Goal: Task Accomplishment & Management: Manage account settings

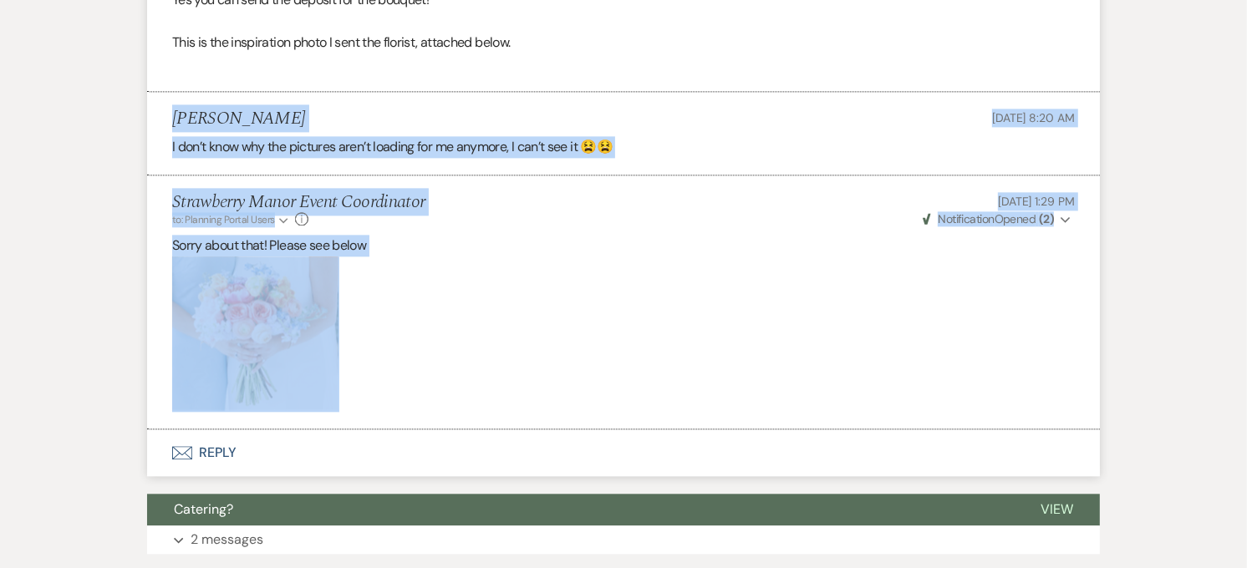
drag, startPoint x: 1246, startPoint y: 423, endPoint x: 1247, endPoint y: 60, distance: 362.7
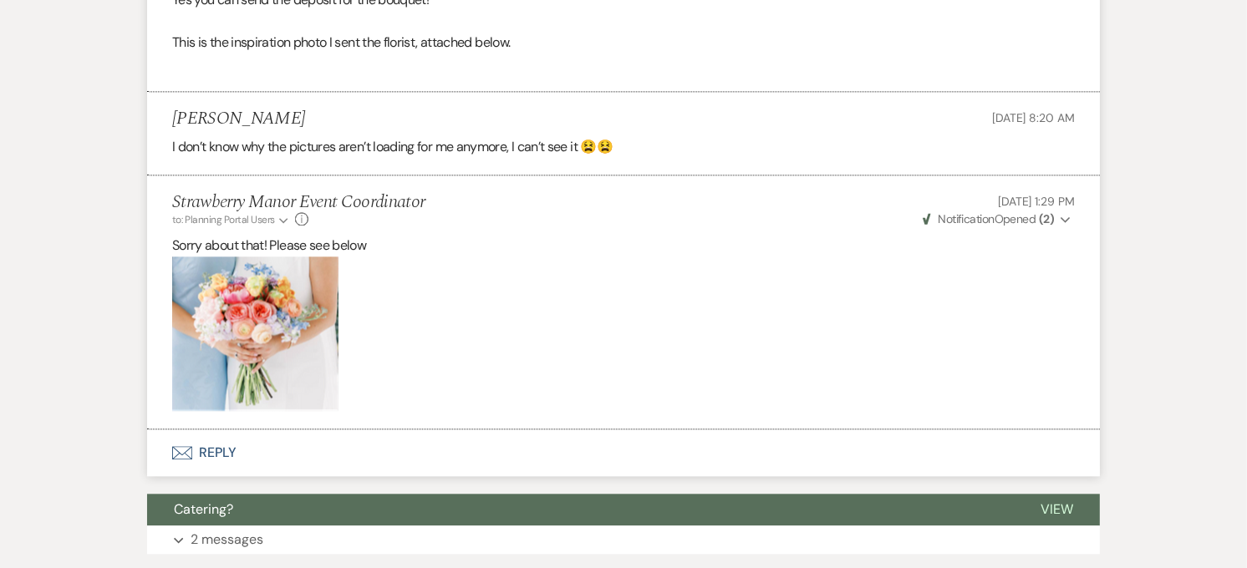
click at [704, 303] on p at bounding box center [623, 334] width 903 height 155
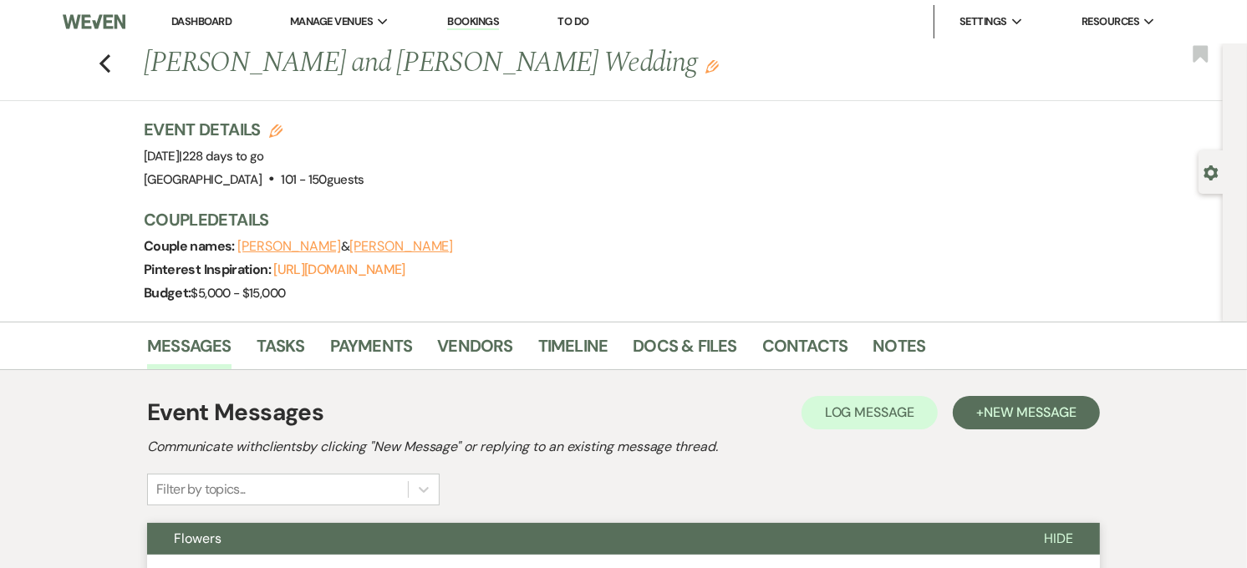
click at [182, 25] on link "Dashboard" at bounding box center [201, 21] width 60 height 14
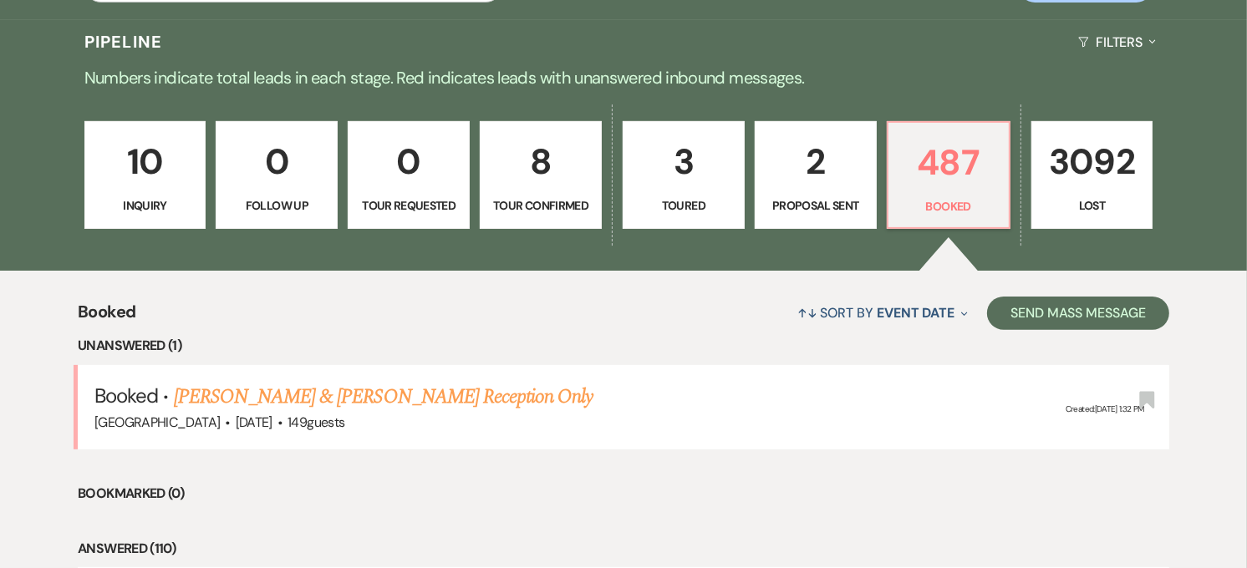
scroll to position [186, 0]
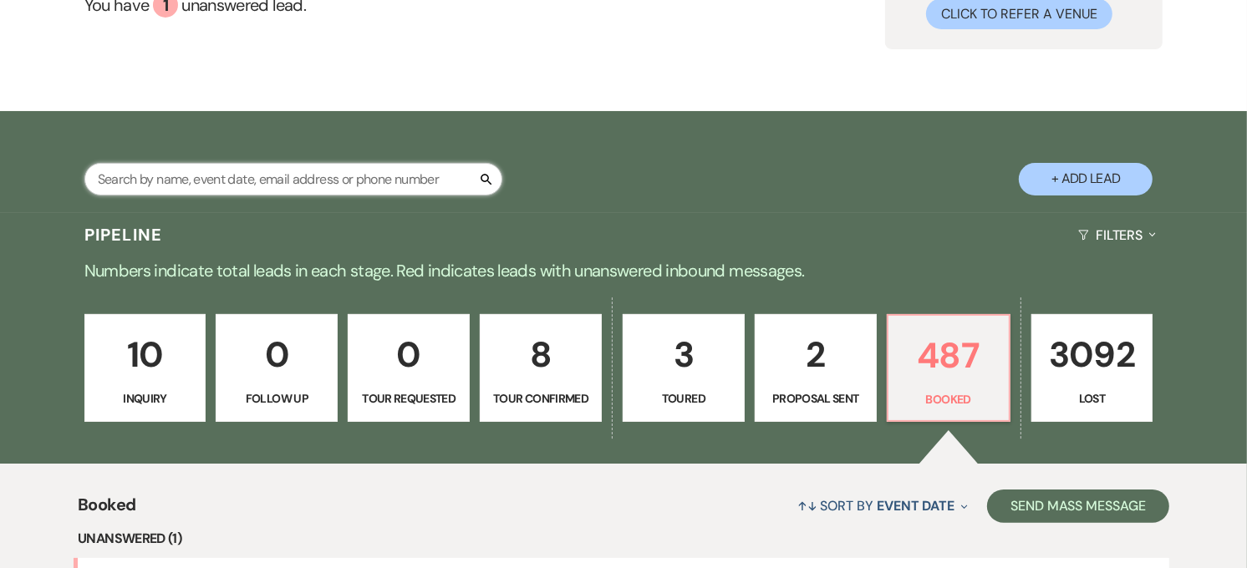
click at [237, 170] on input "text" at bounding box center [293, 179] width 418 height 33
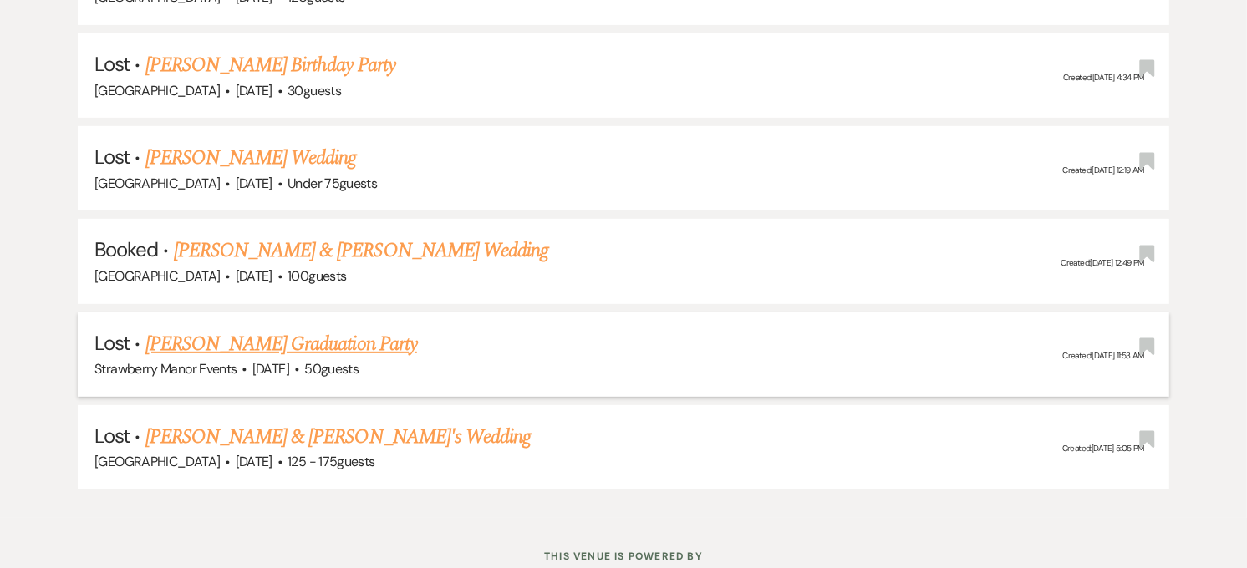
scroll to position [557, 0]
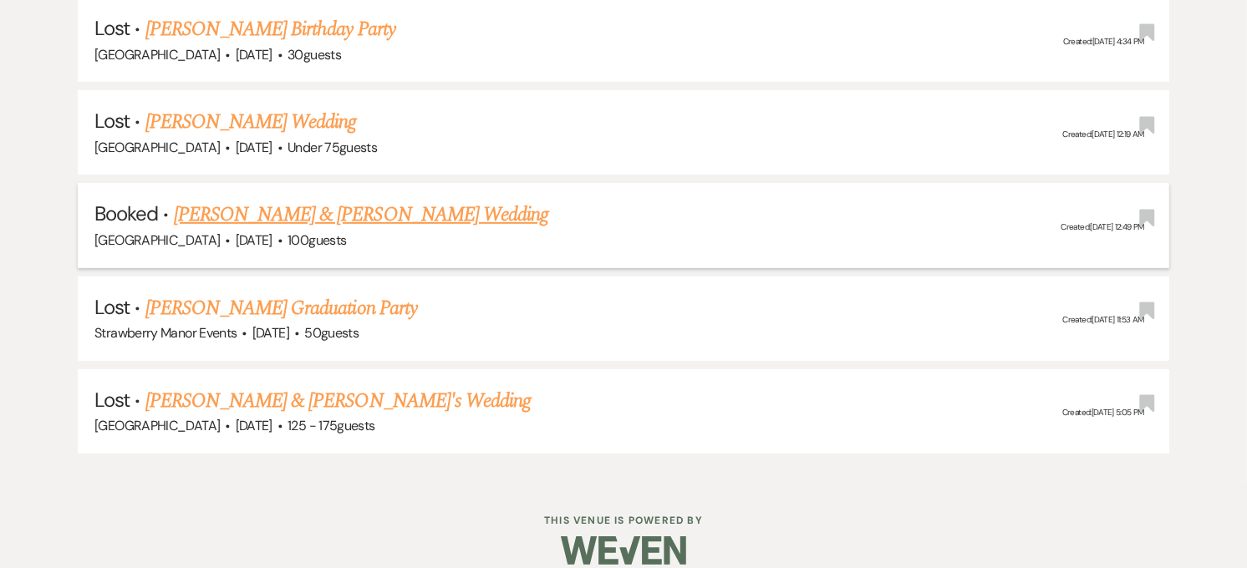
type input "[PERSON_NAME]"
click at [262, 218] on link "[PERSON_NAME] & [PERSON_NAME] Wedding" at bounding box center [361, 215] width 374 height 30
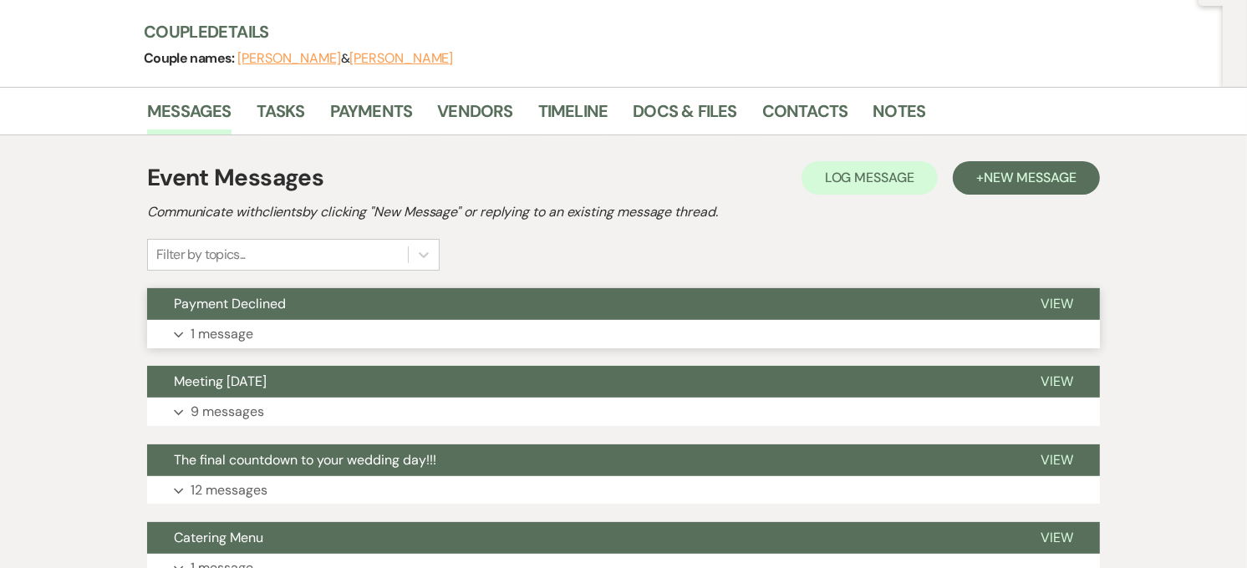
scroll to position [186, 0]
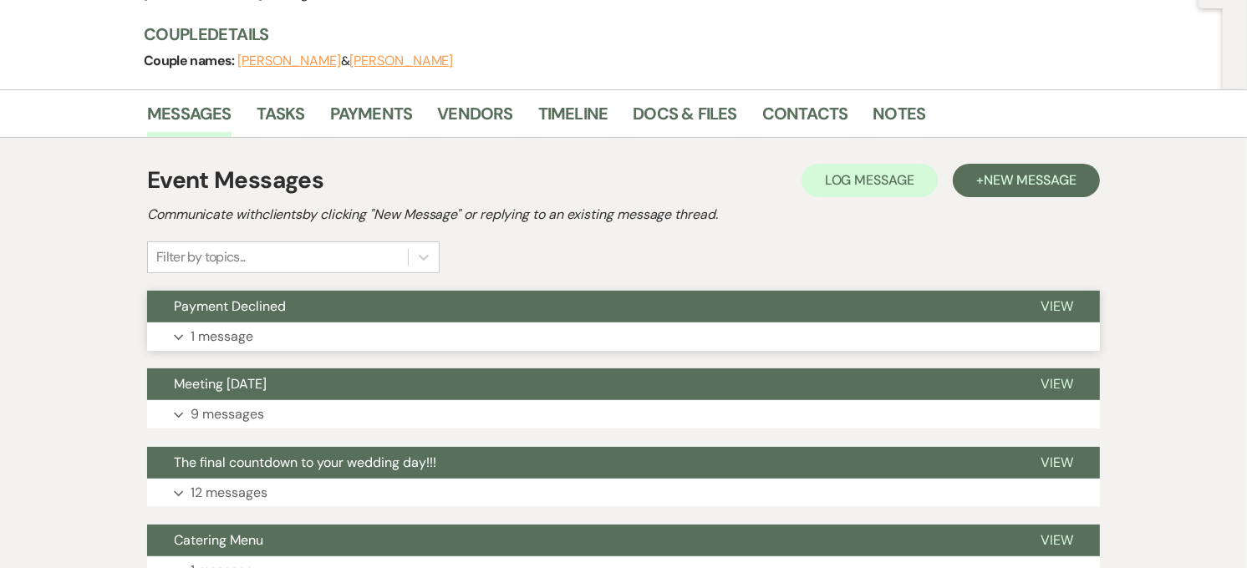
click at [311, 307] on button "Payment Declined" at bounding box center [580, 307] width 867 height 32
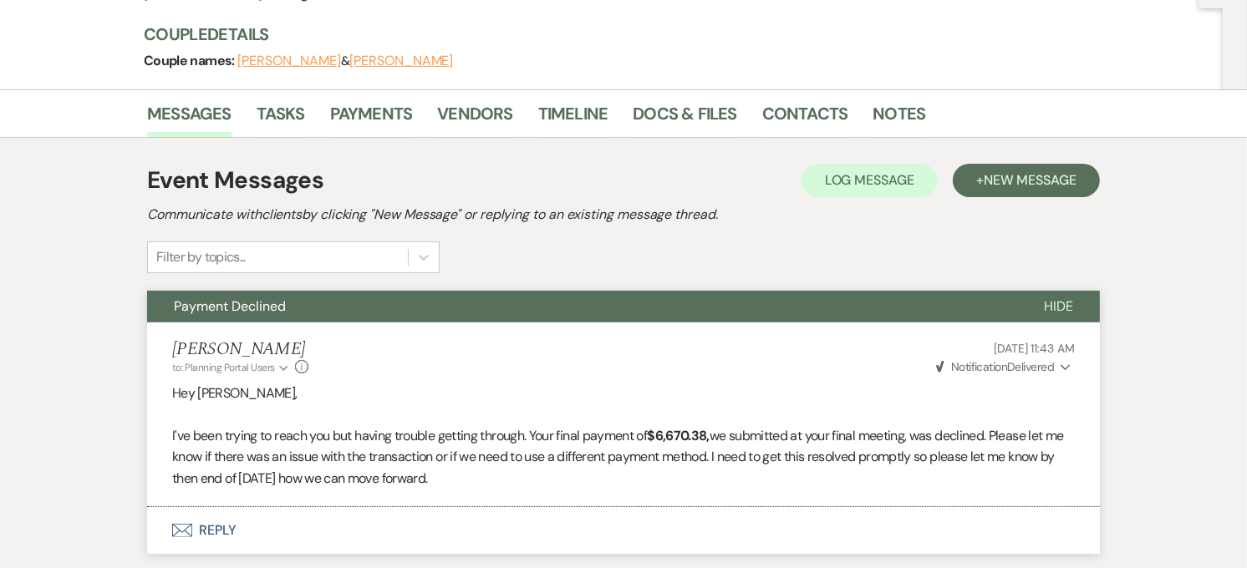
click at [1003, 376] on li "[PERSON_NAME] to: Planning Portal Users Expand Info [DATE] 11:43 AM Weven Check…" at bounding box center [623, 415] width 953 height 184
click at [1009, 369] on span "Weven Check Notification Delivered" at bounding box center [995, 366] width 119 height 15
click at [794, 372] on div "[PERSON_NAME] to: Planning Portal Users Expand Info [DATE] 11:43 AM Weven Check…" at bounding box center [623, 357] width 903 height 36
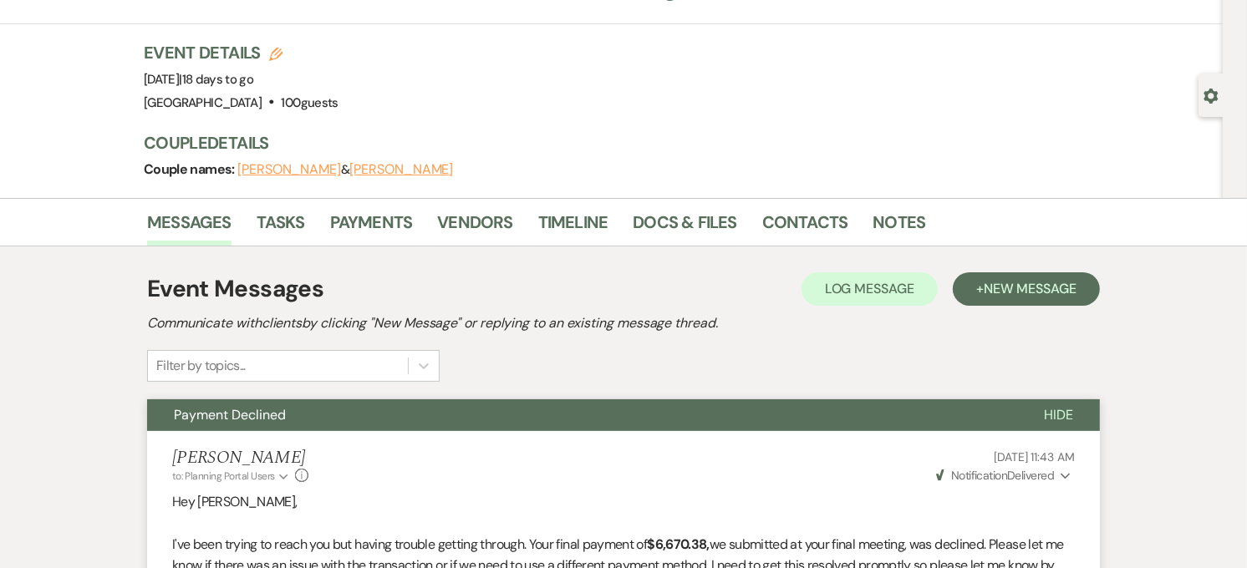
scroll to position [0, 0]
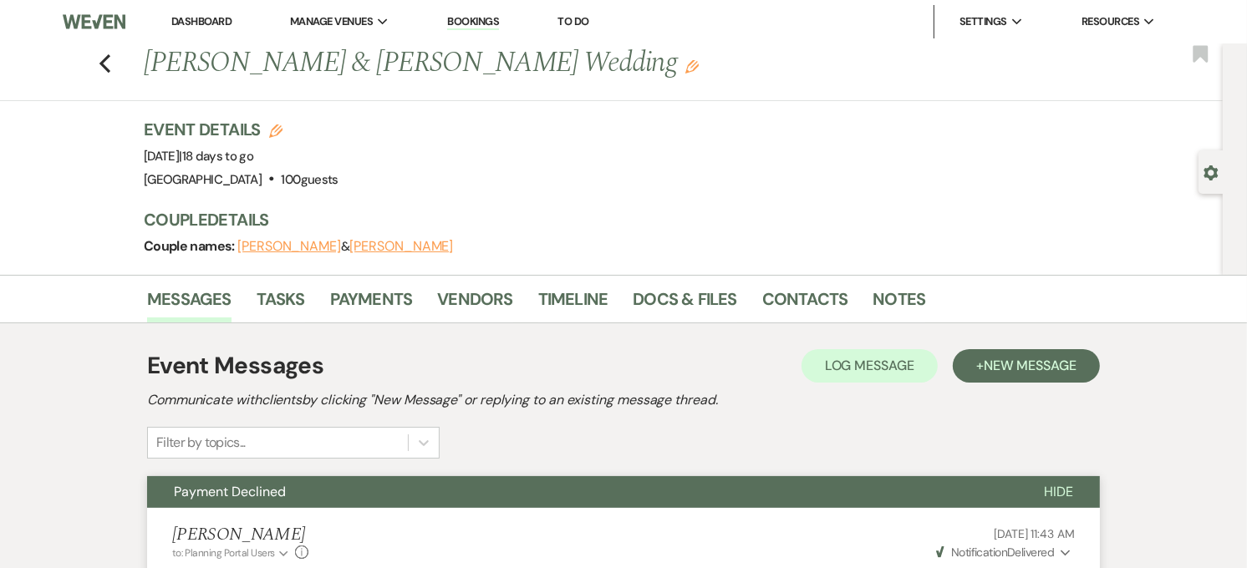
click at [203, 19] on link "Dashboard" at bounding box center [201, 21] width 60 height 14
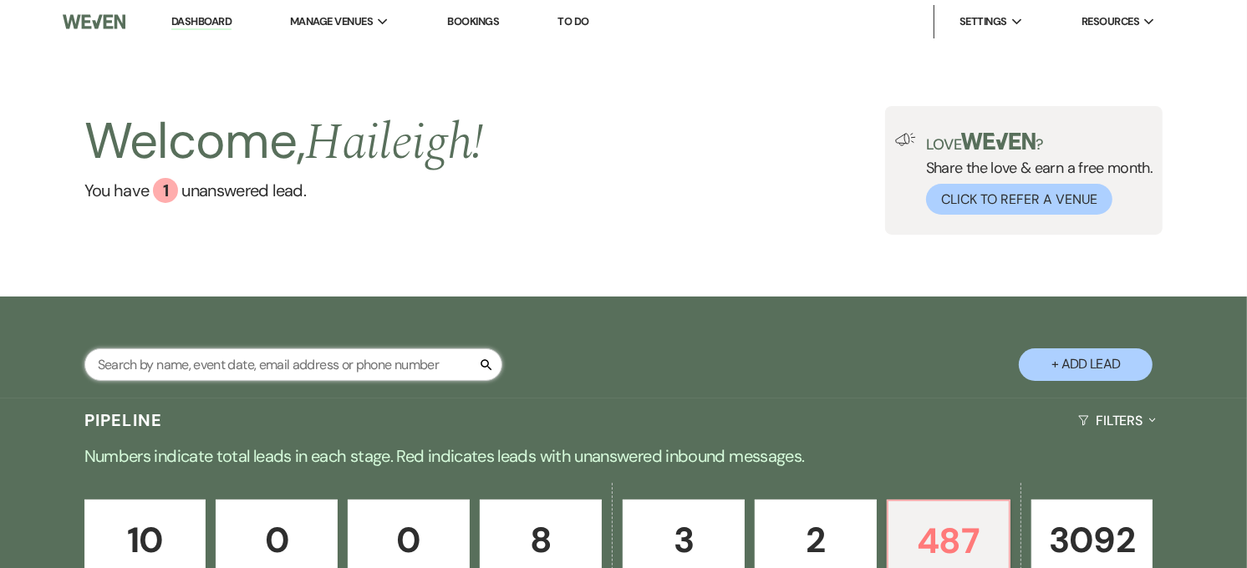
click at [224, 365] on input "text" at bounding box center [293, 364] width 418 height 33
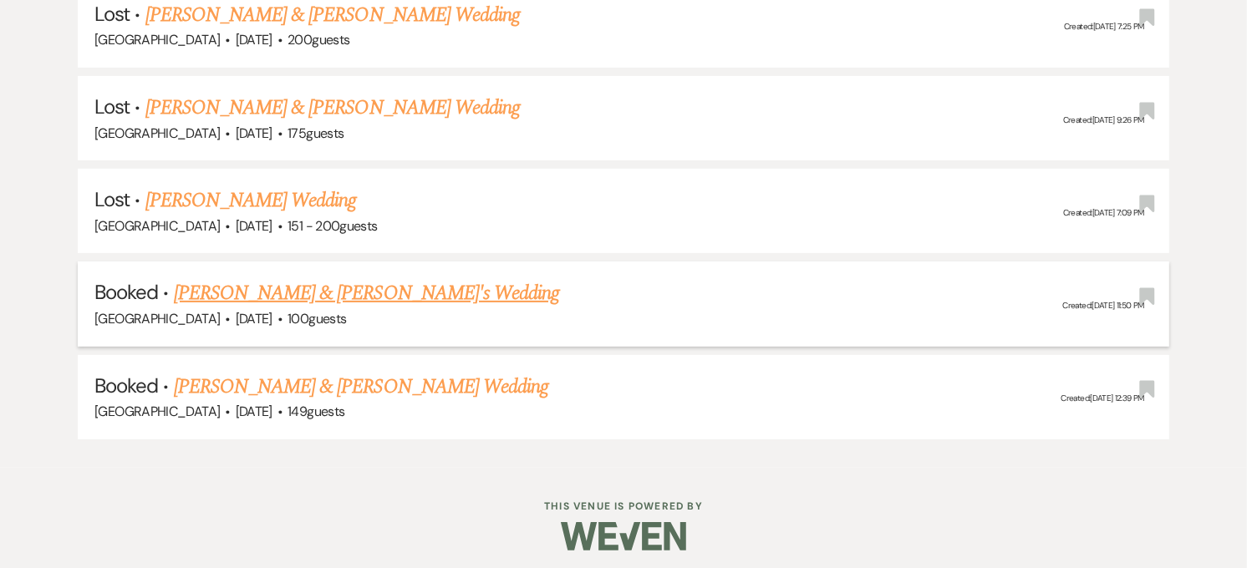
scroll to position [481, 0]
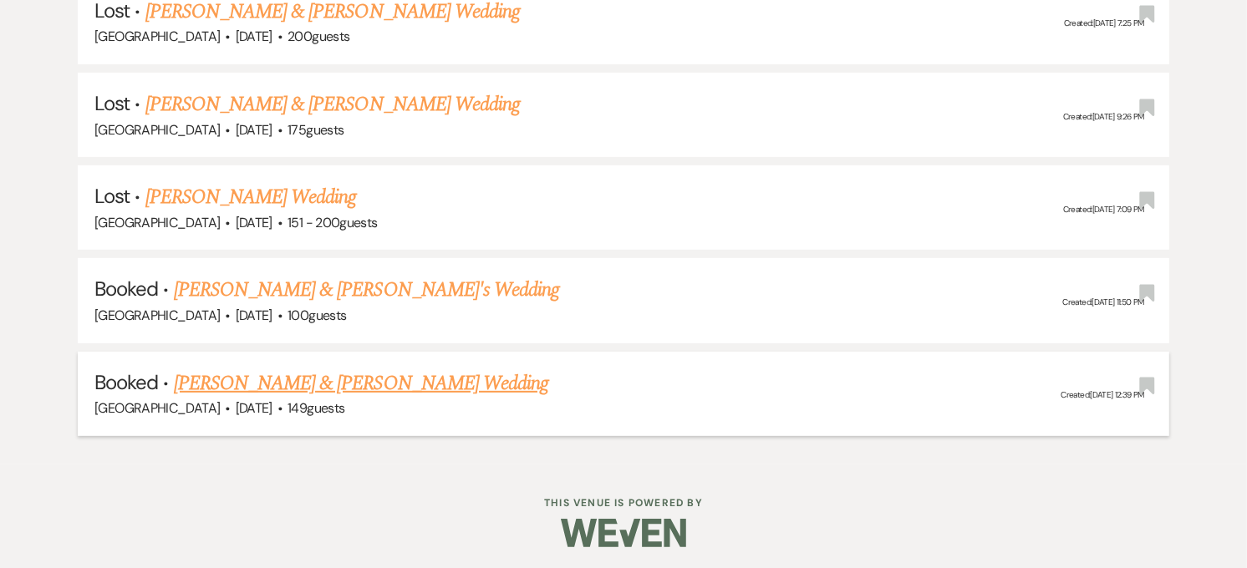
type input "camryn"
click at [360, 386] on link "[PERSON_NAME] & [PERSON_NAME] Wedding" at bounding box center [361, 384] width 374 height 30
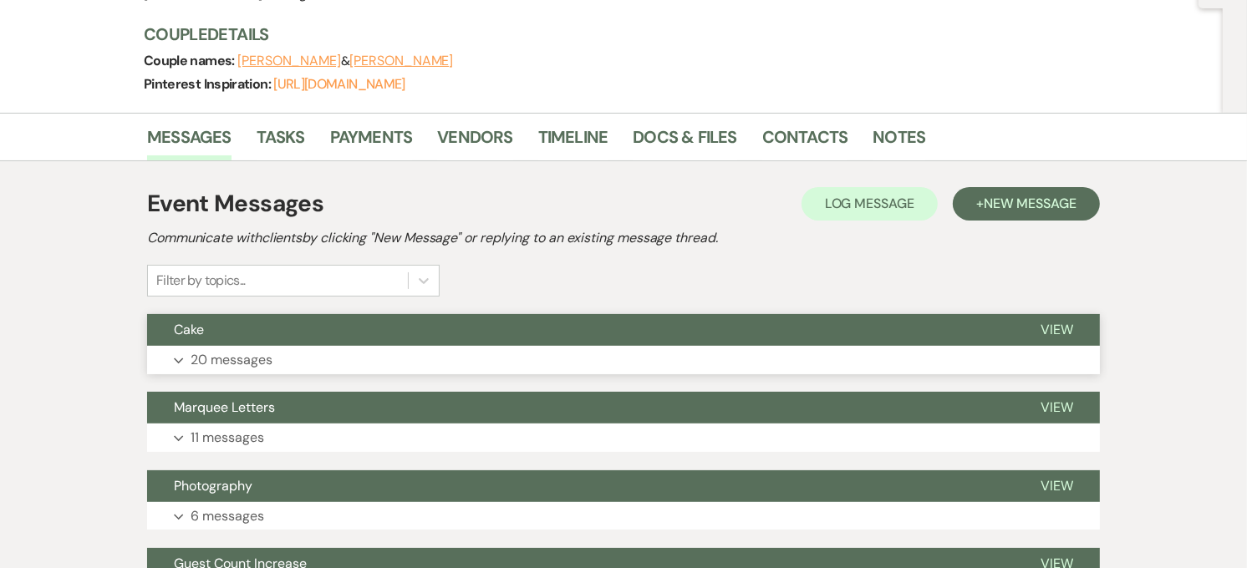
click at [238, 323] on button "Cake" at bounding box center [580, 330] width 867 height 32
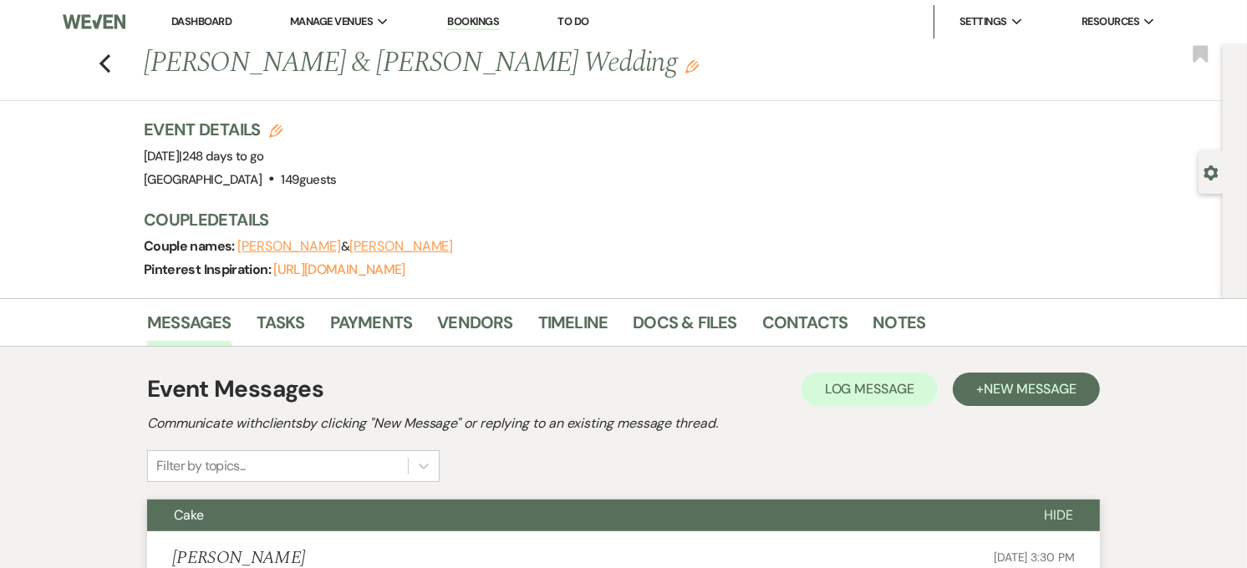
click at [193, 19] on link "Dashboard" at bounding box center [201, 21] width 60 height 14
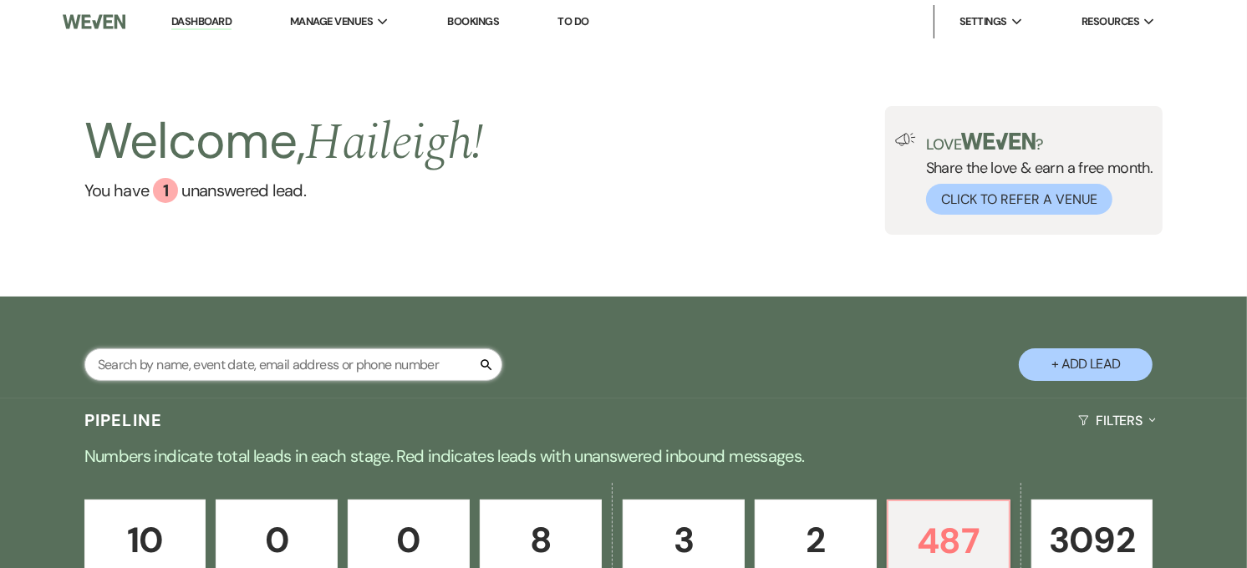
click at [210, 372] on input "text" at bounding box center [293, 364] width 418 height 33
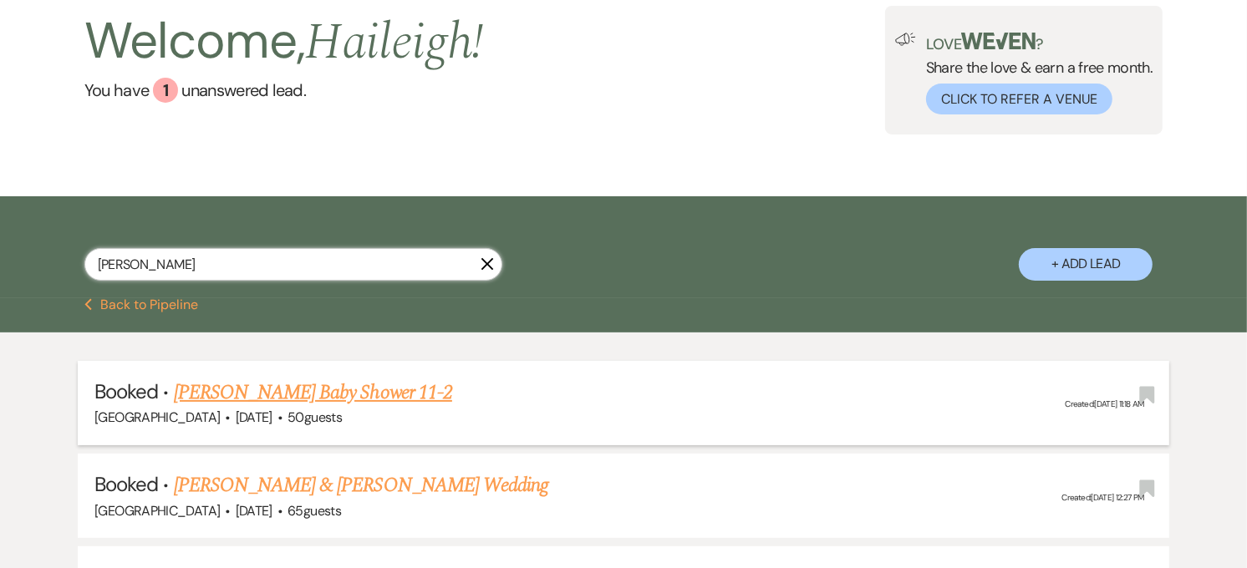
scroll to position [278, 0]
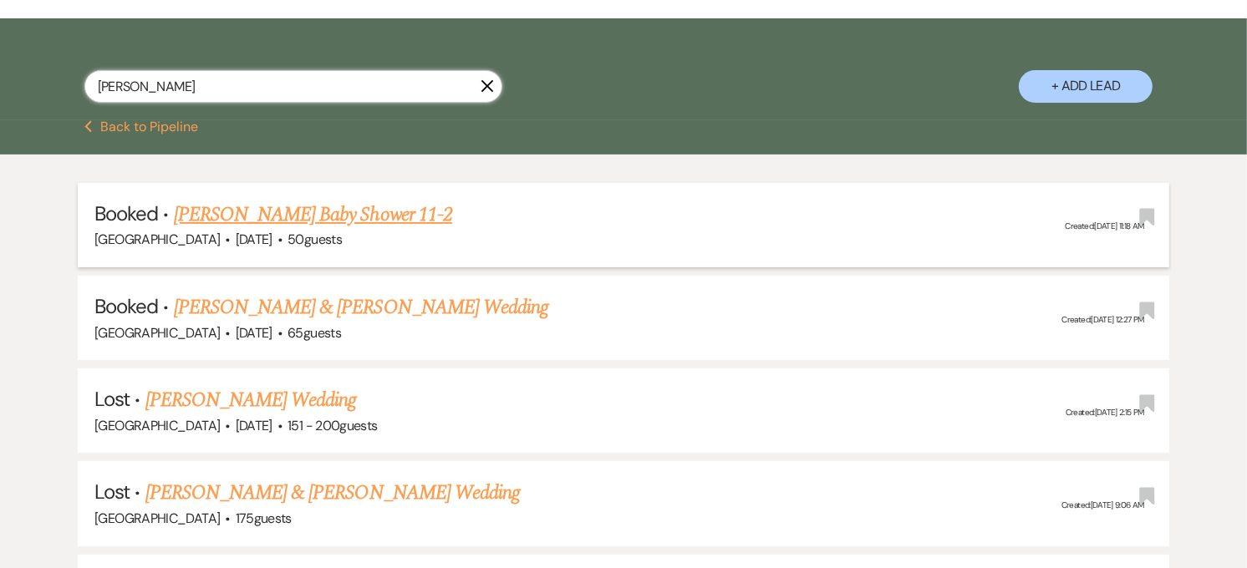
type input "[PERSON_NAME]"
click at [268, 206] on link "[PERSON_NAME] Baby Shower 11-2" at bounding box center [313, 215] width 278 height 30
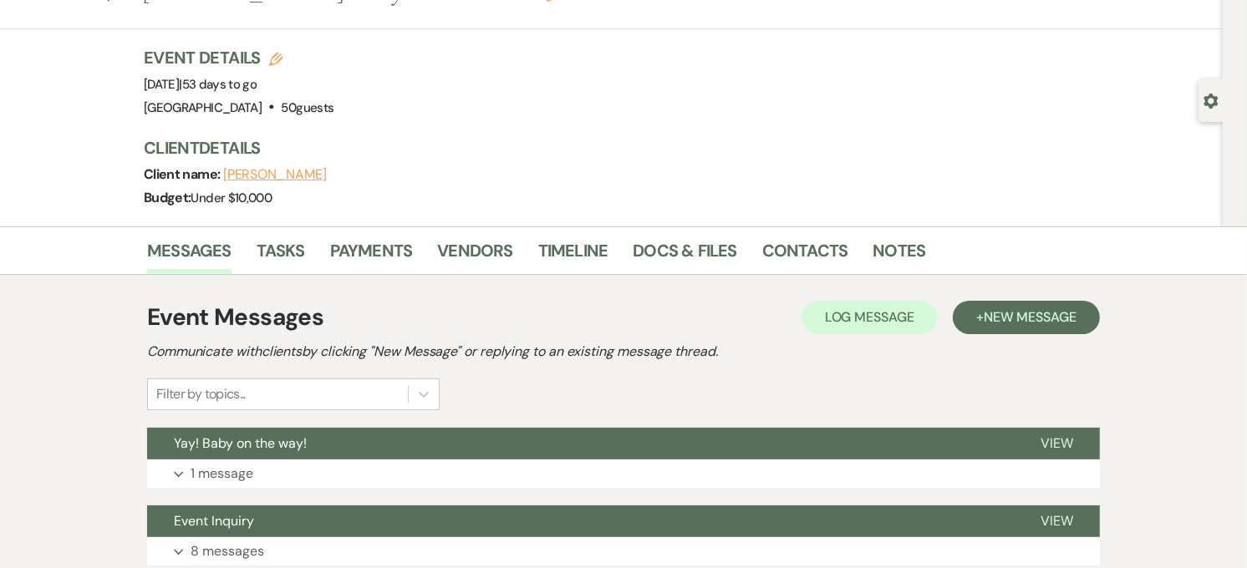
scroll to position [186, 0]
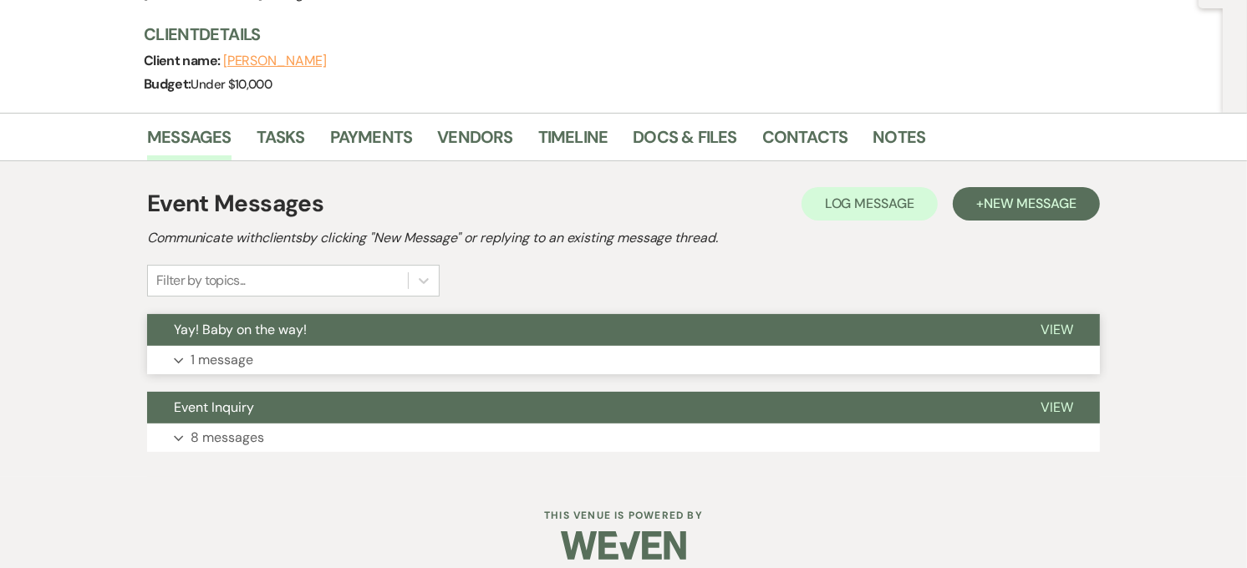
click at [262, 352] on button "Expand 1 message" at bounding box center [623, 360] width 953 height 28
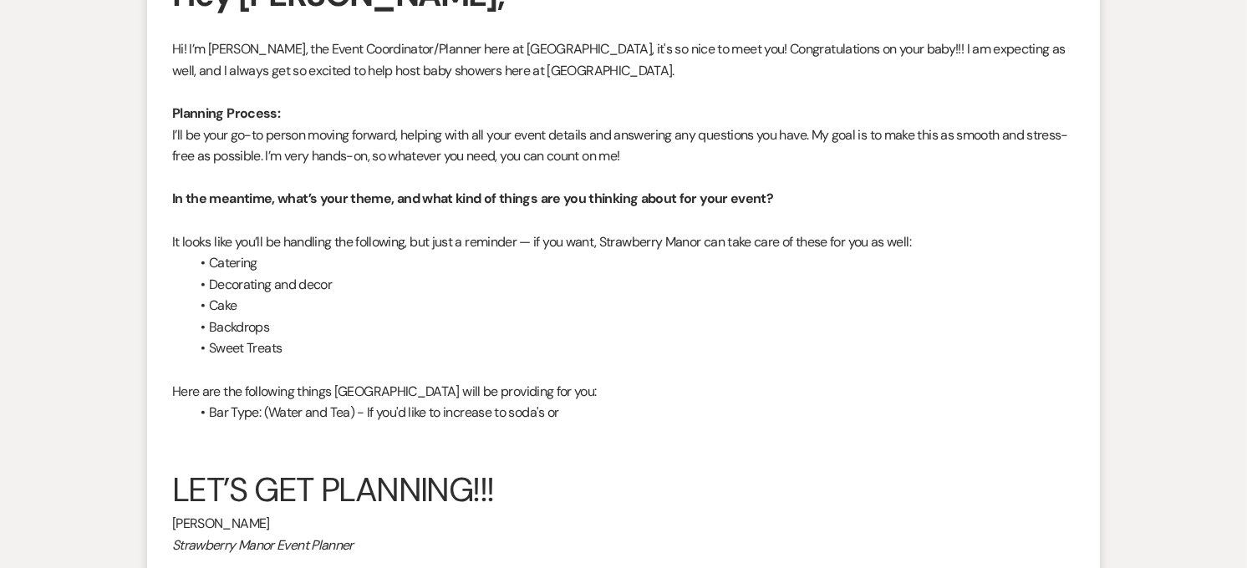
scroll to position [371, 0]
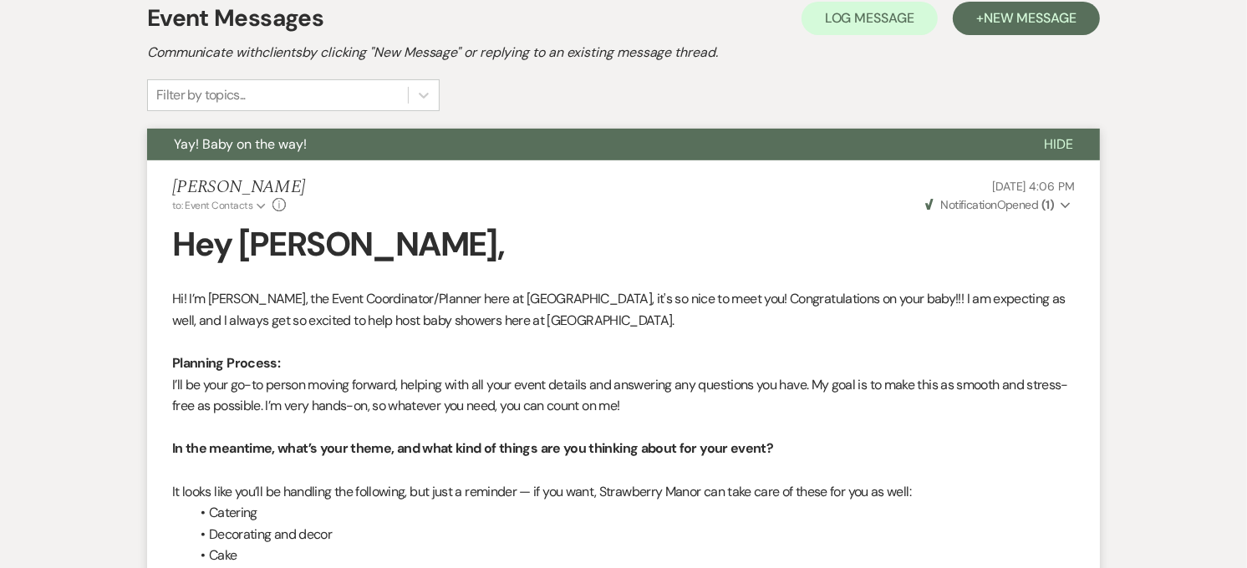
click at [984, 211] on span "Notification" at bounding box center [968, 204] width 56 height 15
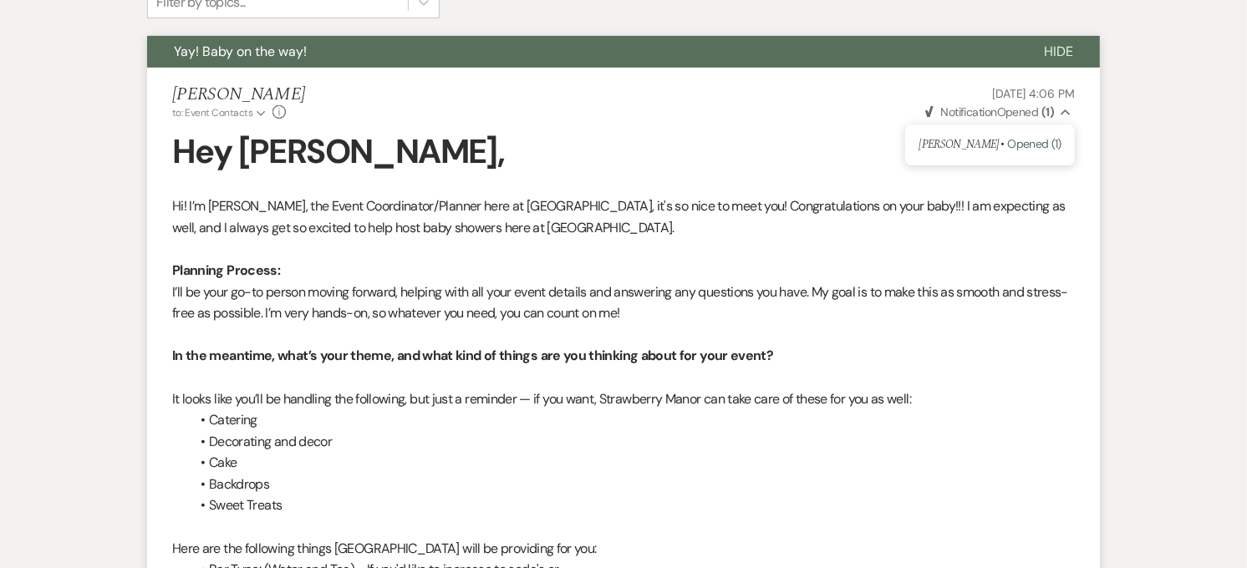
scroll to position [0, 0]
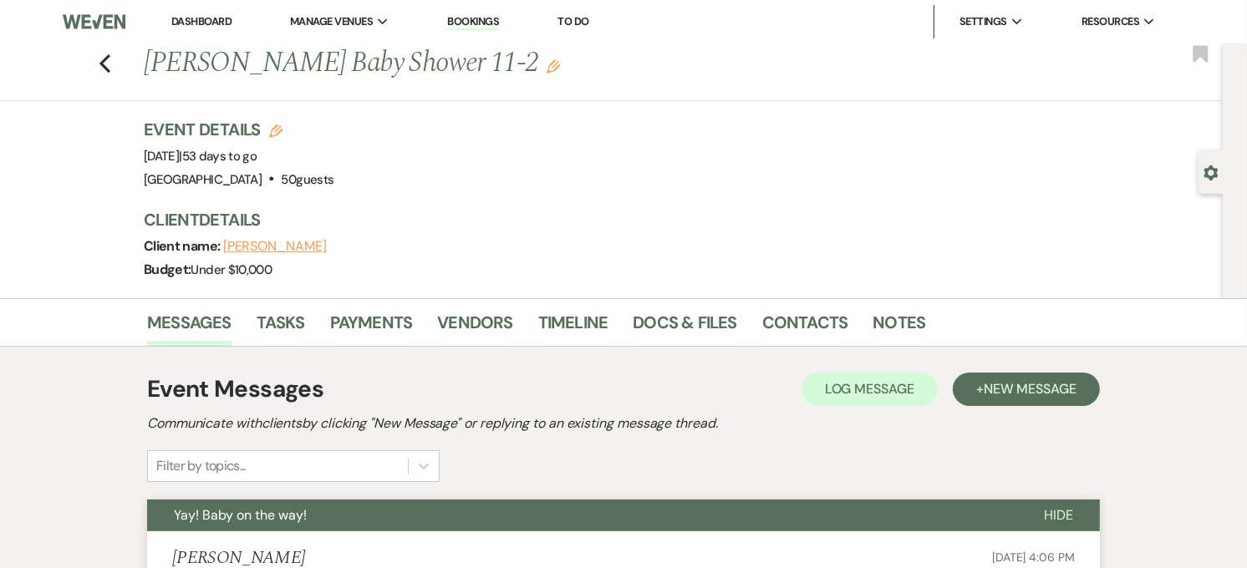
click at [206, 14] on link "Dashboard" at bounding box center [201, 21] width 60 height 14
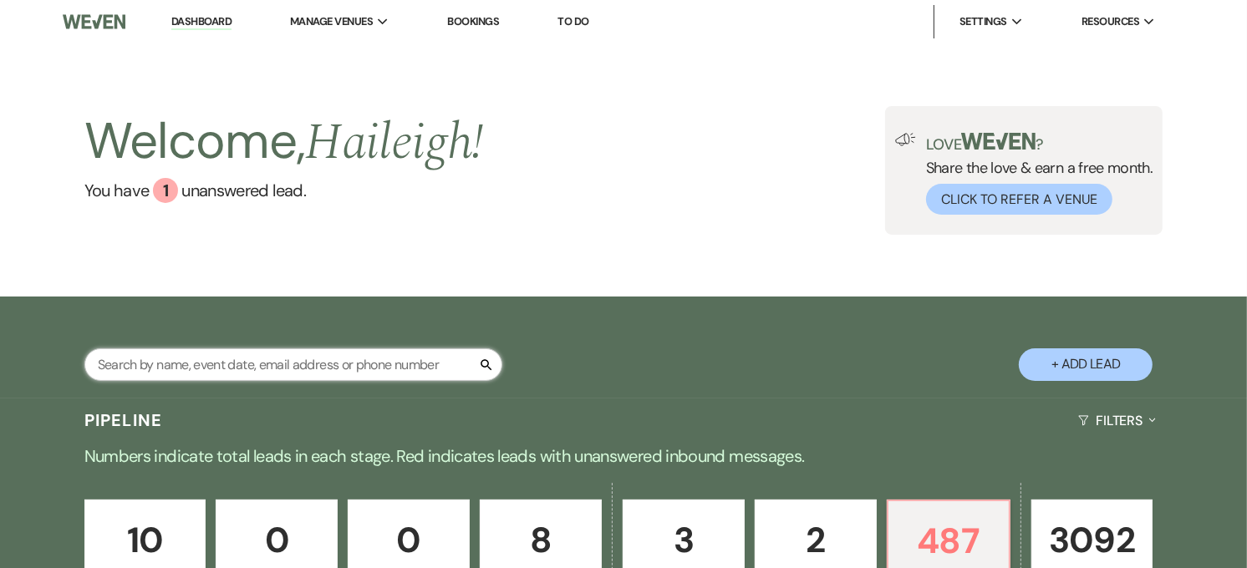
click at [277, 376] on input "text" at bounding box center [293, 364] width 418 height 33
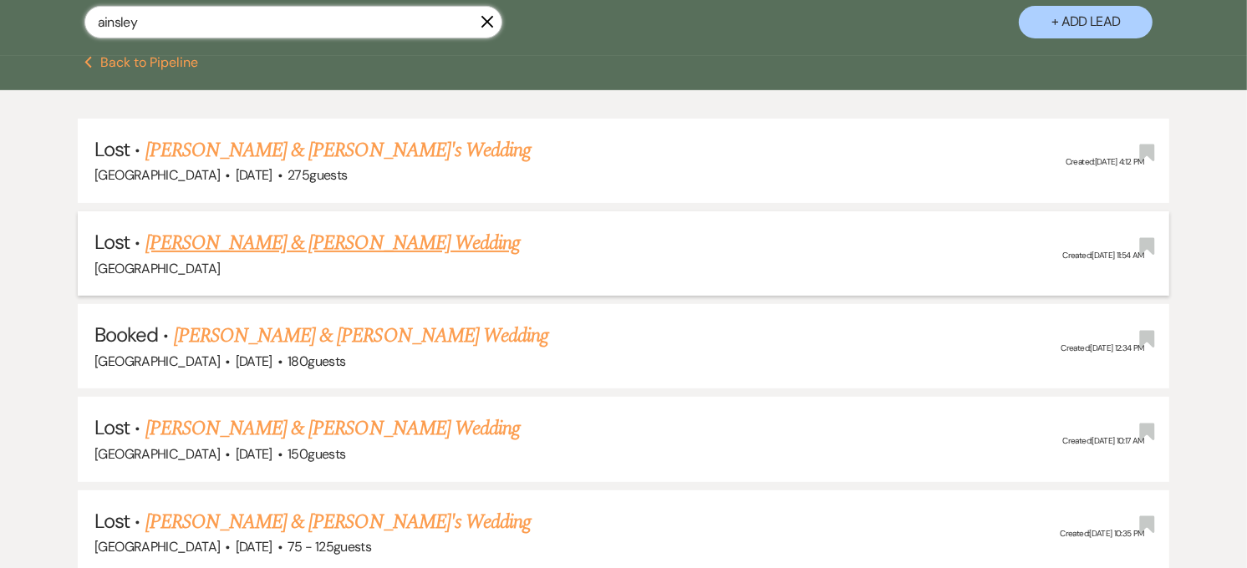
scroll to position [371, 0]
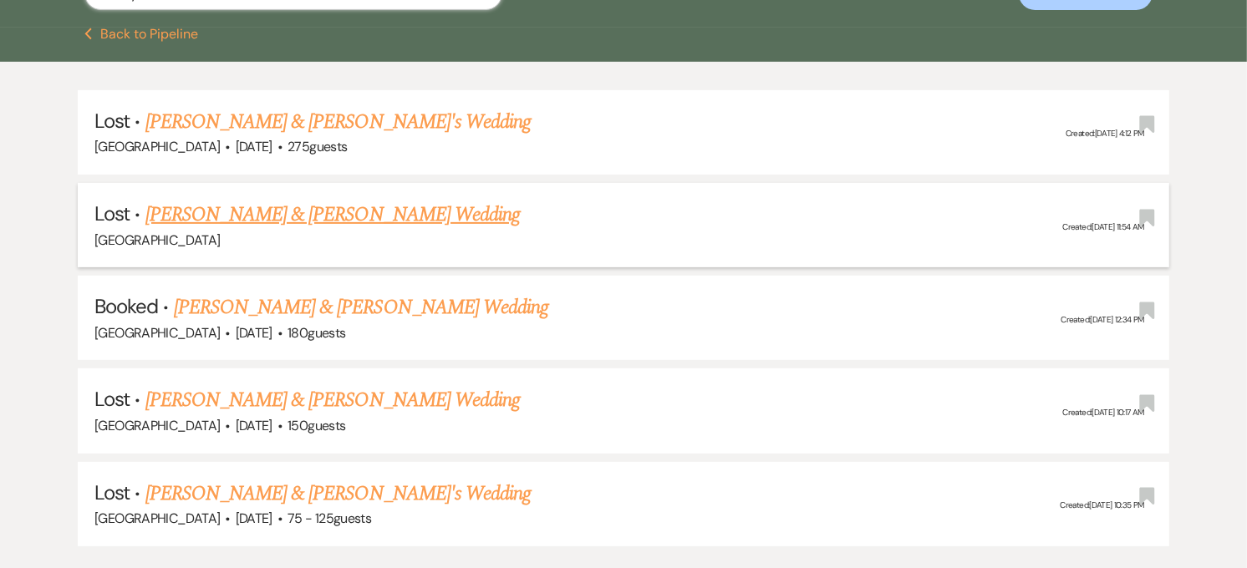
type input "ainsley"
click at [312, 312] on link "[PERSON_NAME] & [PERSON_NAME] Wedding" at bounding box center [361, 307] width 374 height 30
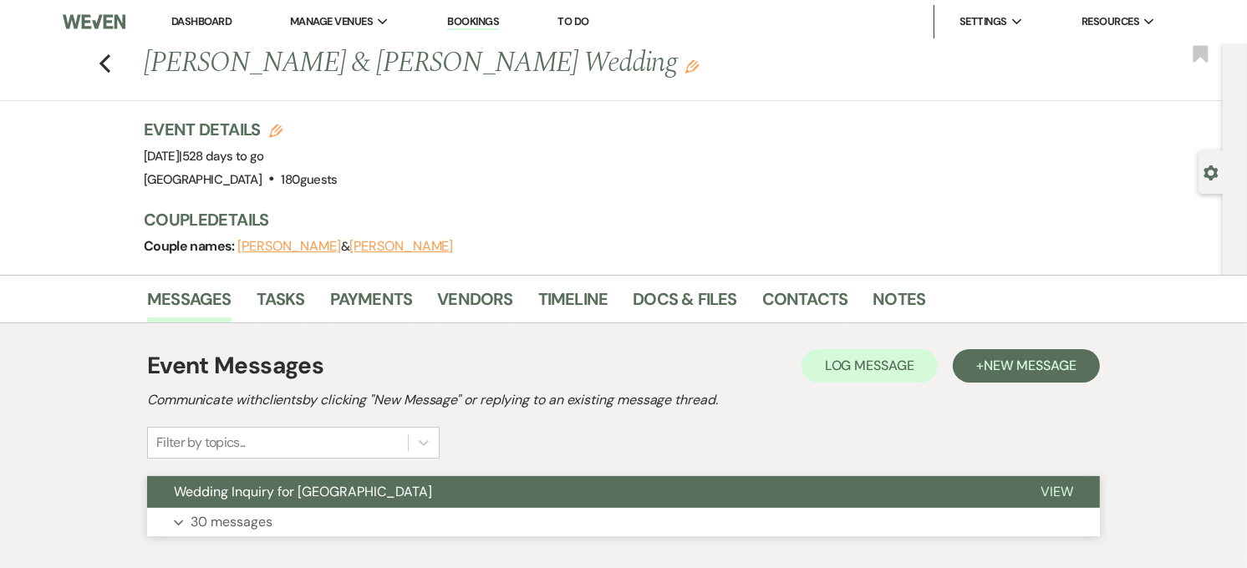
click at [374, 500] on button "Wedding Inquiry for [GEOGRAPHIC_DATA]" at bounding box center [580, 492] width 867 height 32
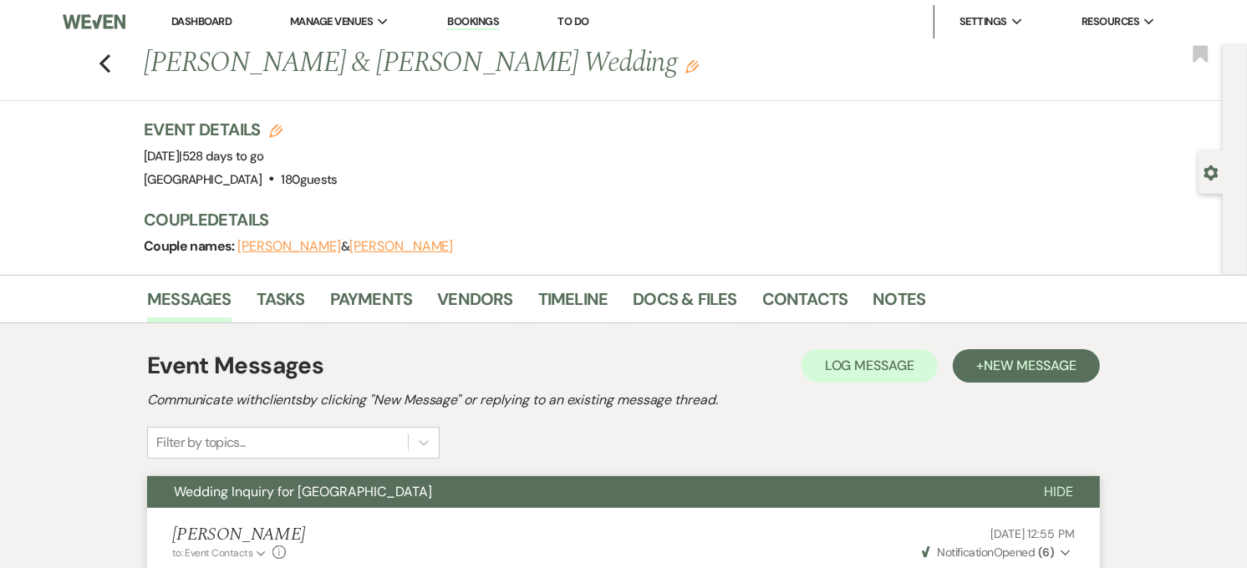
click at [383, 495] on span "Wedding Inquiry for [GEOGRAPHIC_DATA]" at bounding box center [303, 492] width 258 height 18
